Goal: Register for event/course

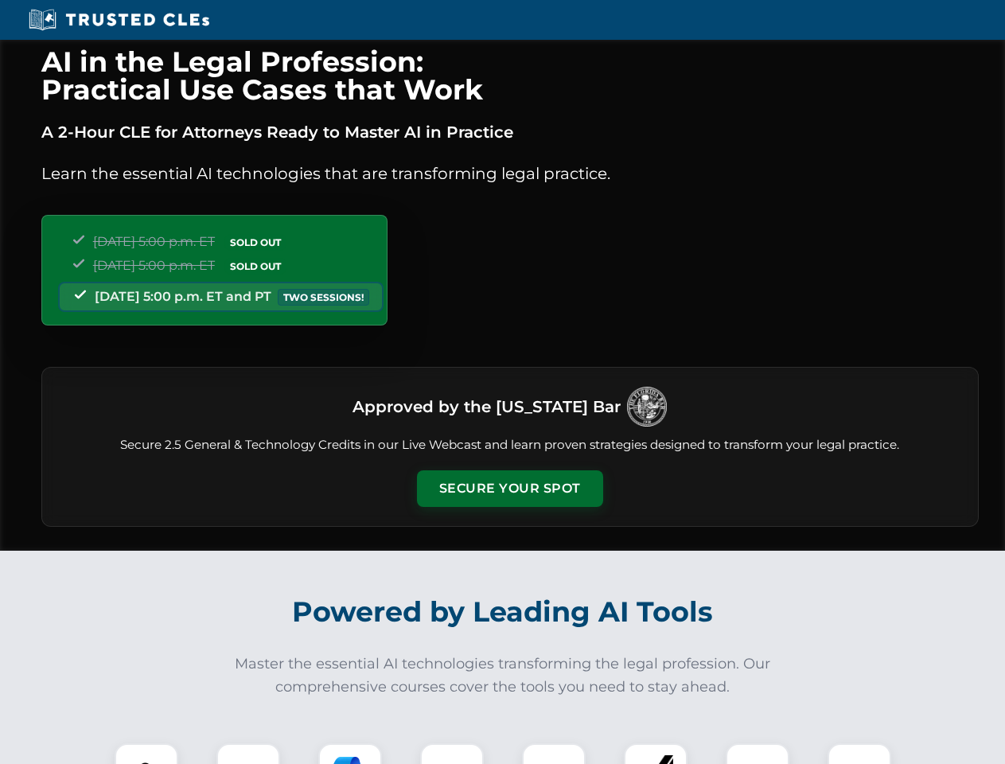
click at [509, 489] on button "Secure Your Spot" at bounding box center [510, 488] width 186 height 37
click at [146, 754] on img at bounding box center [146, 775] width 46 height 46
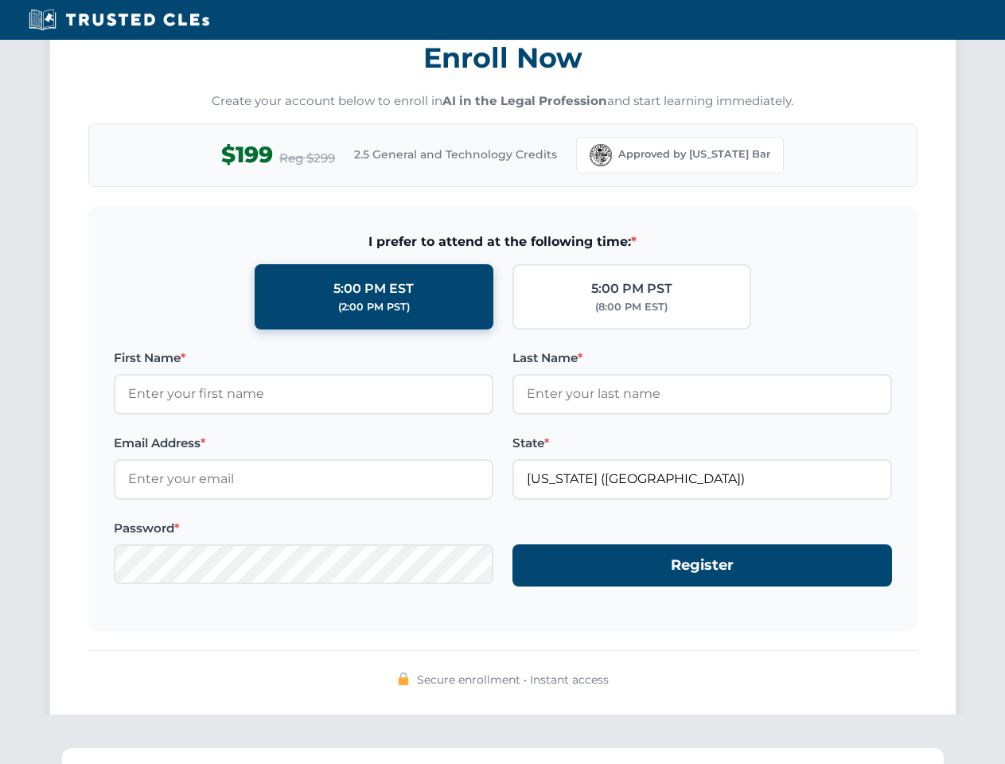
scroll to position [1562, 0]
